Goal: Information Seeking & Learning: Get advice/opinions

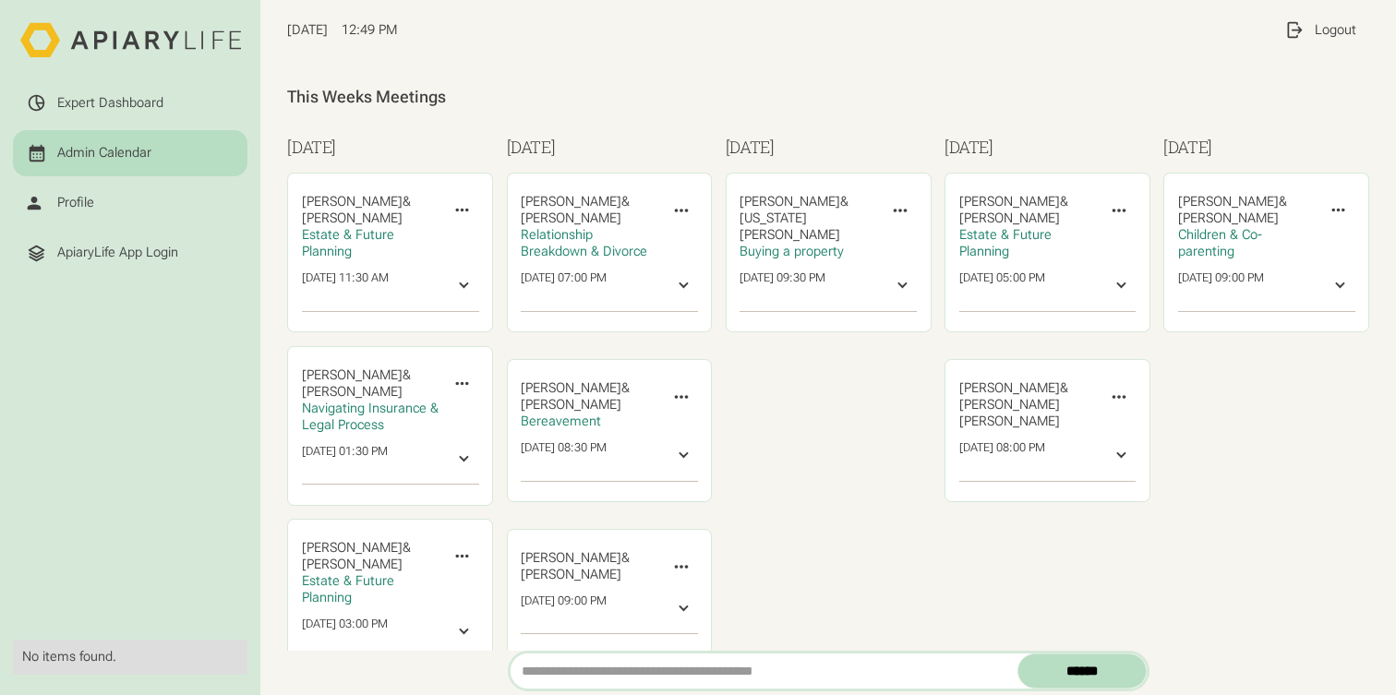
click at [98, 247] on div "ApiaryLife App Login" at bounding box center [117, 253] width 121 height 17
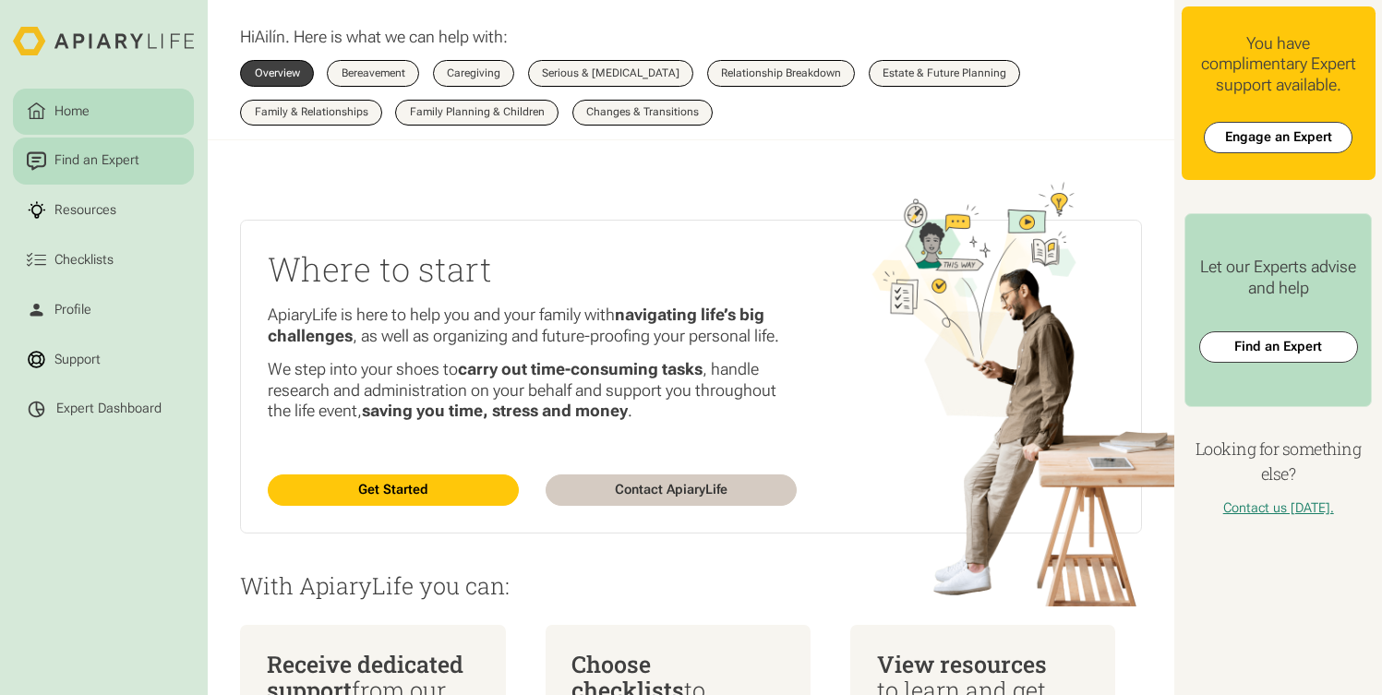
click at [99, 162] on div "Find an Expert" at bounding box center [97, 161] width 91 height 20
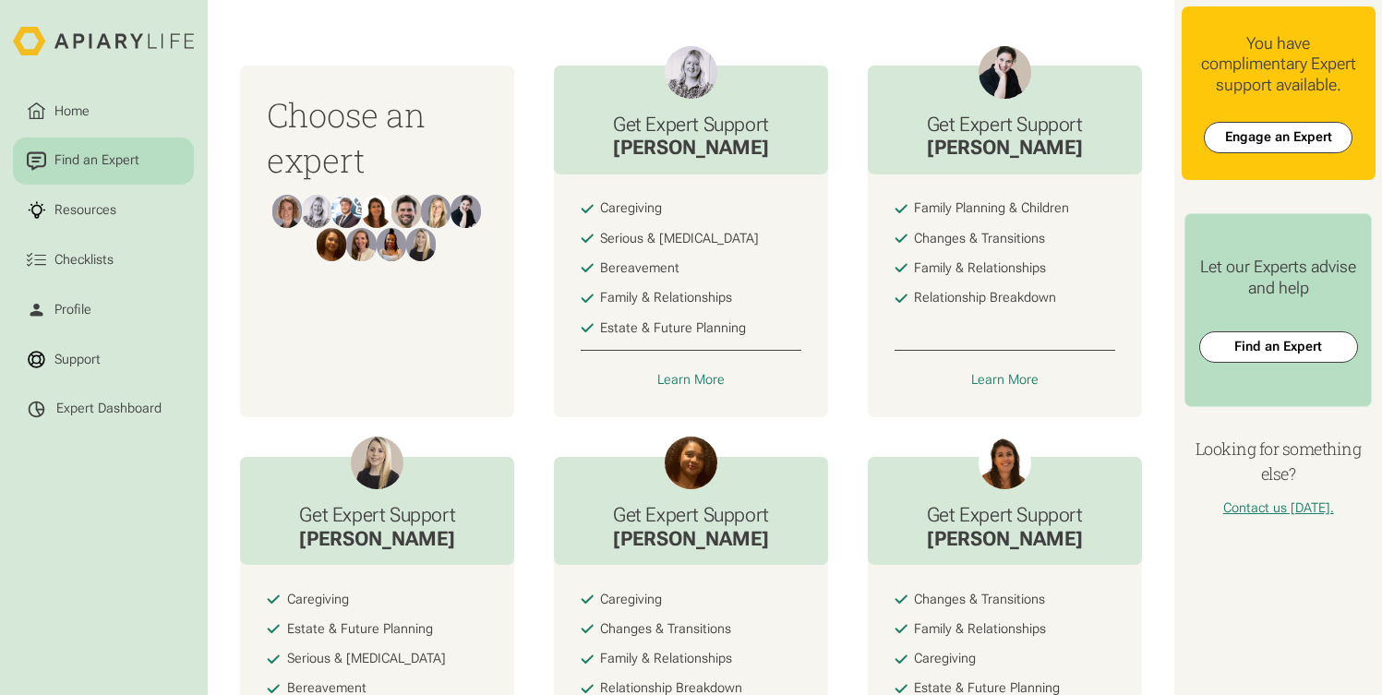
scroll to position [569, 0]
